Goal: Information Seeking & Learning: Check status

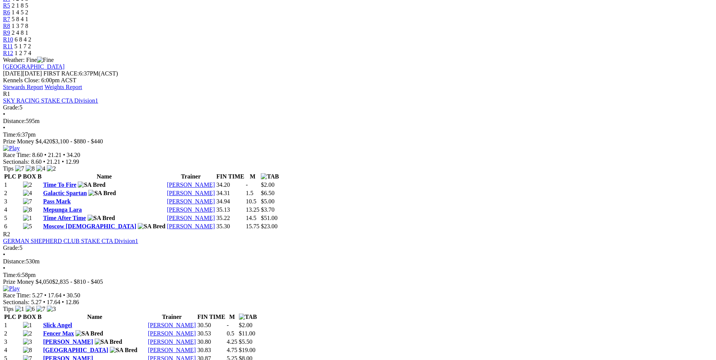
scroll to position [302, 0]
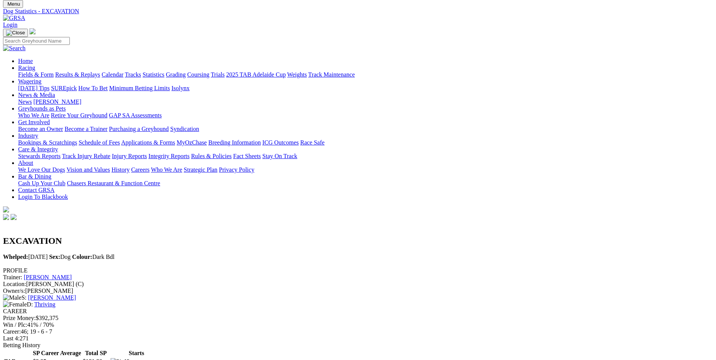
scroll to position [38, 0]
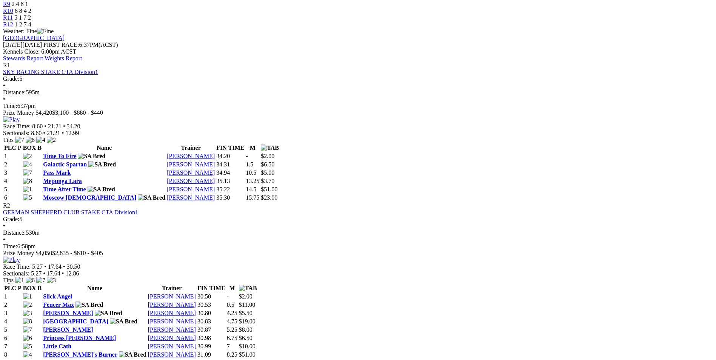
scroll to position [377, 0]
